Goal: Transaction & Acquisition: Download file/media

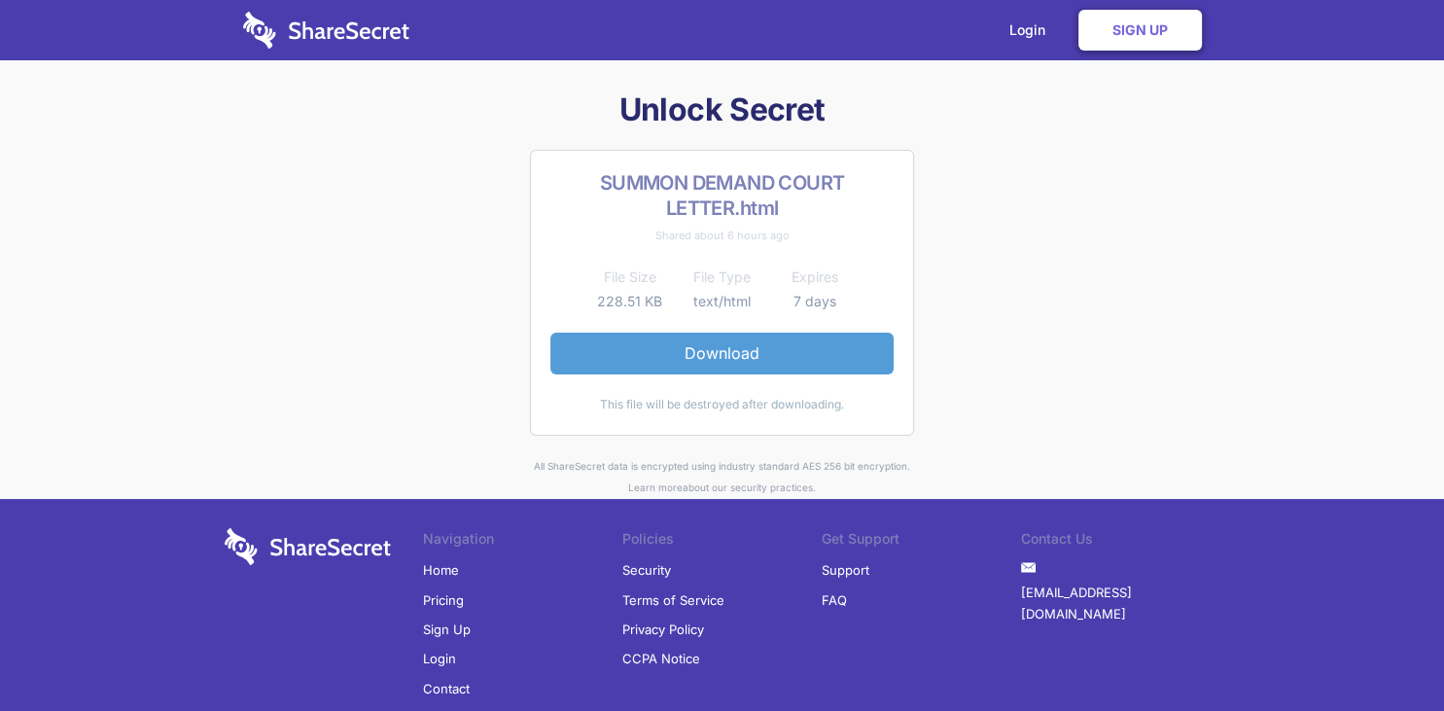
click at [729, 352] on link "Download" at bounding box center [721, 353] width 343 height 41
click at [710, 351] on link "Download" at bounding box center [721, 353] width 343 height 41
click at [727, 348] on link "Download" at bounding box center [721, 353] width 343 height 41
click at [707, 355] on link "Download" at bounding box center [721, 353] width 343 height 41
